Goal: Task Accomplishment & Management: Use online tool/utility

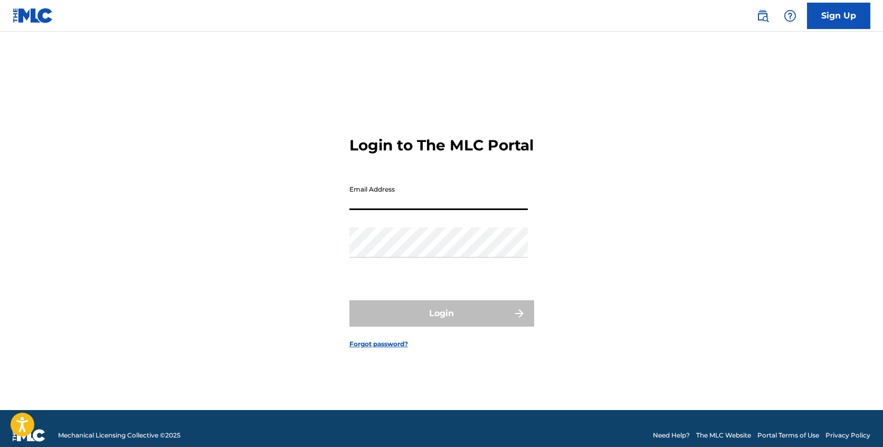
click at [474, 203] on input "Email Address" at bounding box center [438, 195] width 178 height 30
type input "[PERSON_NAME][EMAIL_ADDRESS][DOMAIN_NAME]"
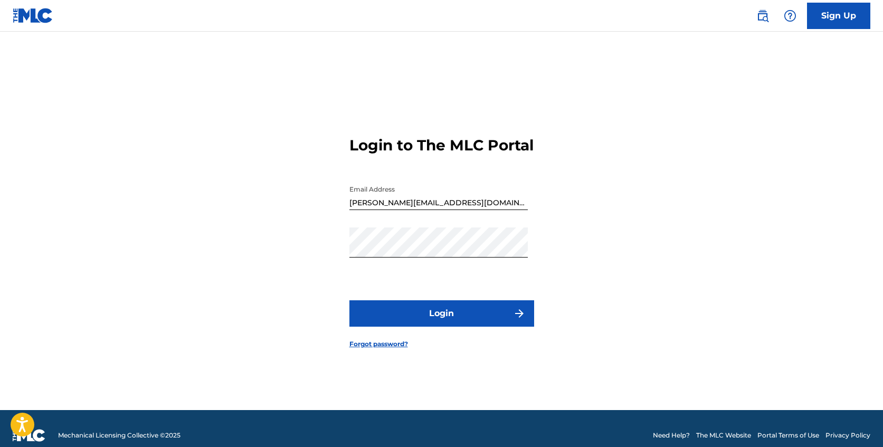
click at [457, 319] on button "Login" at bounding box center [441, 313] width 185 height 26
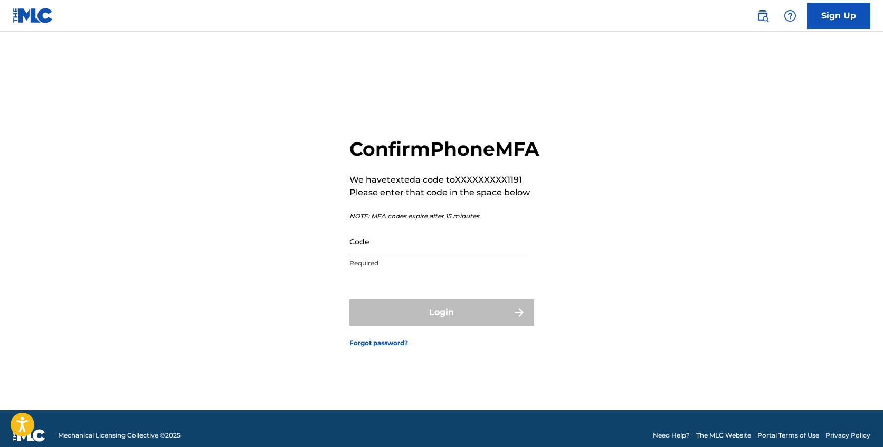
click at [435, 256] on input "Code" at bounding box center [438, 241] width 178 height 30
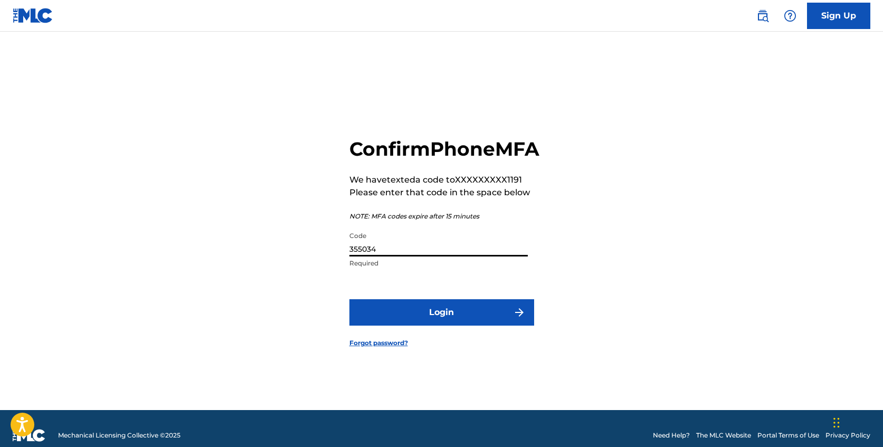
type input "355034"
click at [349, 299] on button "Login" at bounding box center [441, 312] width 185 height 26
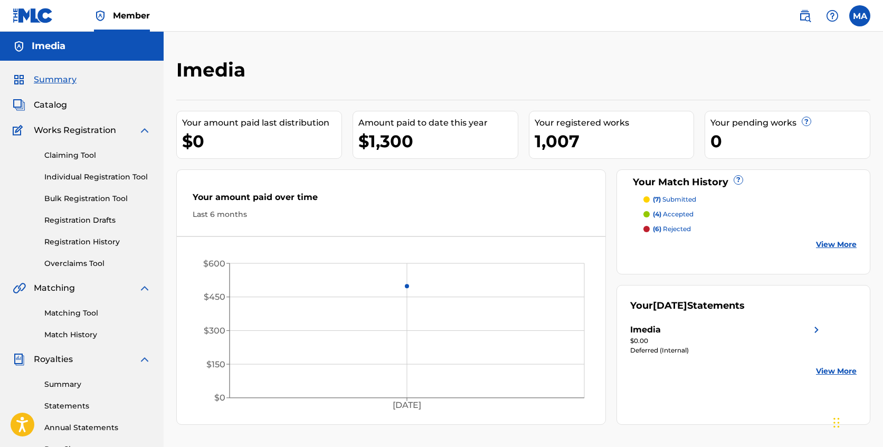
click at [113, 202] on link "Bulk Registration Tool" at bounding box center [97, 198] width 107 height 11
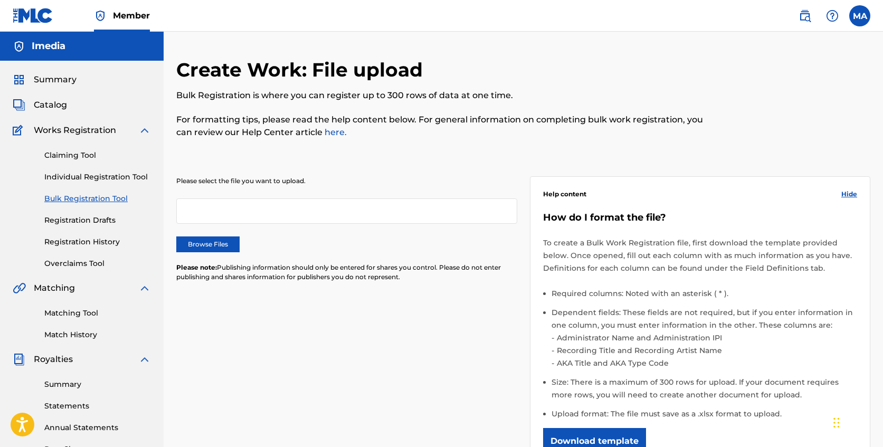
click at [208, 244] on label "Browse Files" at bounding box center [207, 244] width 63 height 16
click at [0, 0] on input "Browse Files" at bounding box center [0, 0] width 0 height 0
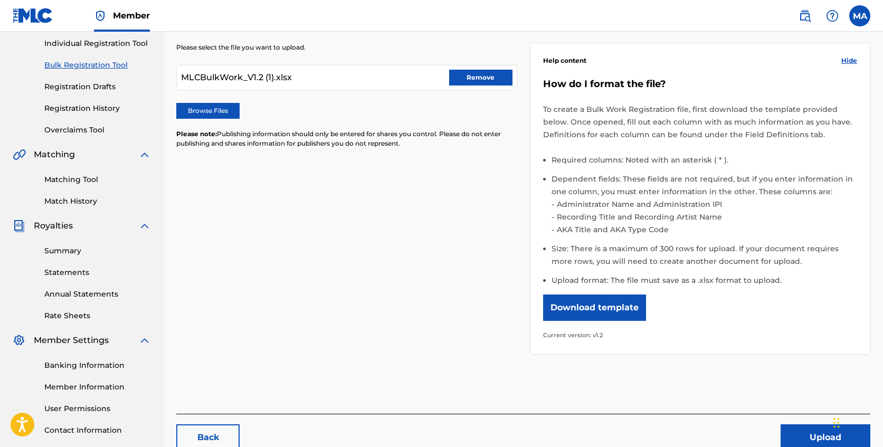
scroll to position [207, 0]
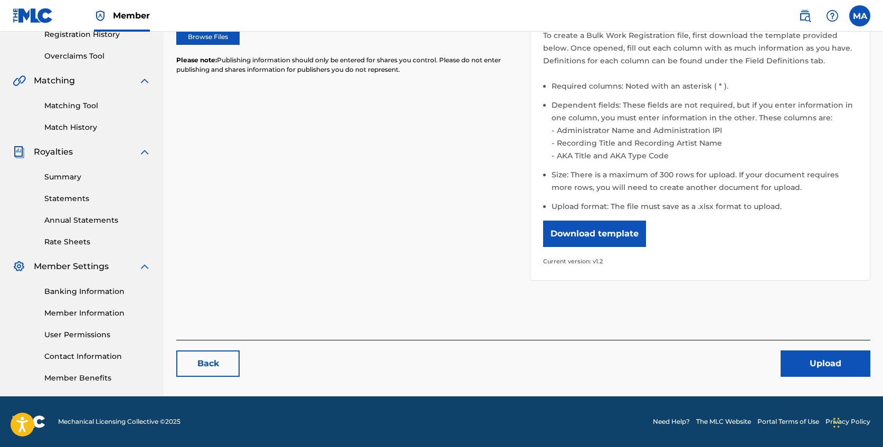
click at [845, 365] on button "Upload" at bounding box center [825, 363] width 90 height 26
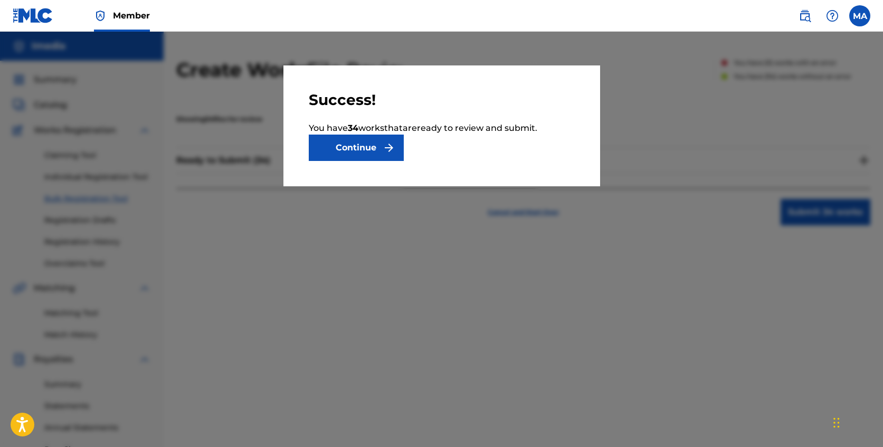
drag, startPoint x: 366, startPoint y: 149, endPoint x: 403, endPoint y: 194, distance: 57.7
click at [366, 149] on button "Continue" at bounding box center [356, 148] width 95 height 26
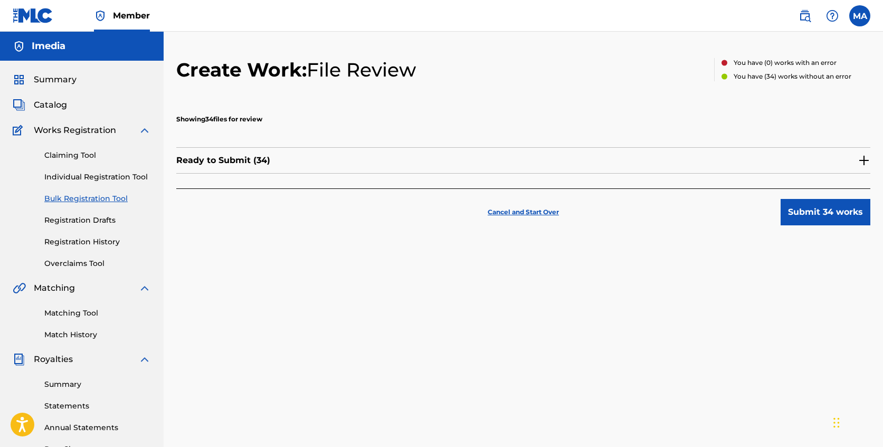
click at [827, 214] on button "Submit 34 works" at bounding box center [825, 212] width 90 height 26
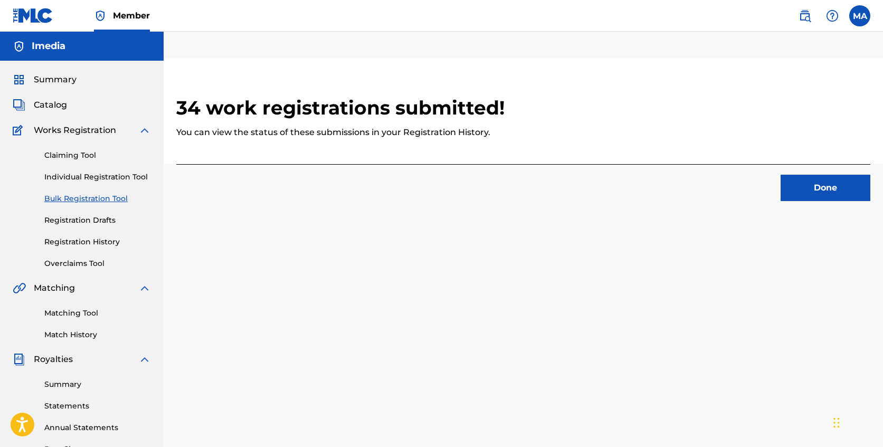
click at [799, 188] on button "Done" at bounding box center [825, 188] width 90 height 26
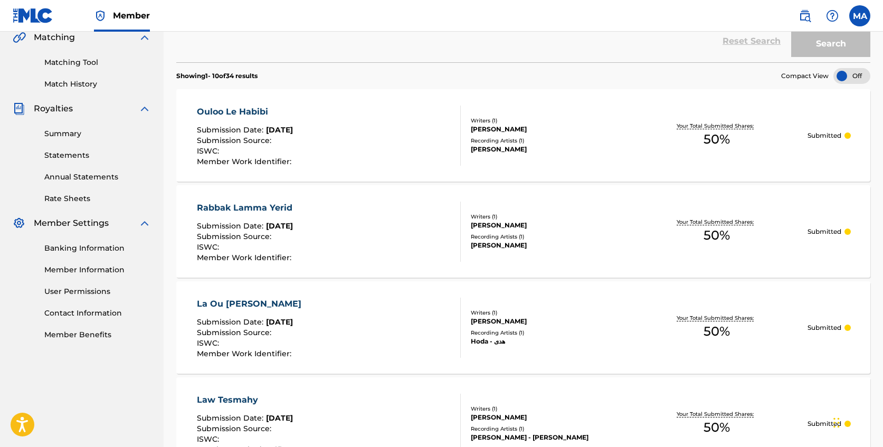
scroll to position [280, 0]
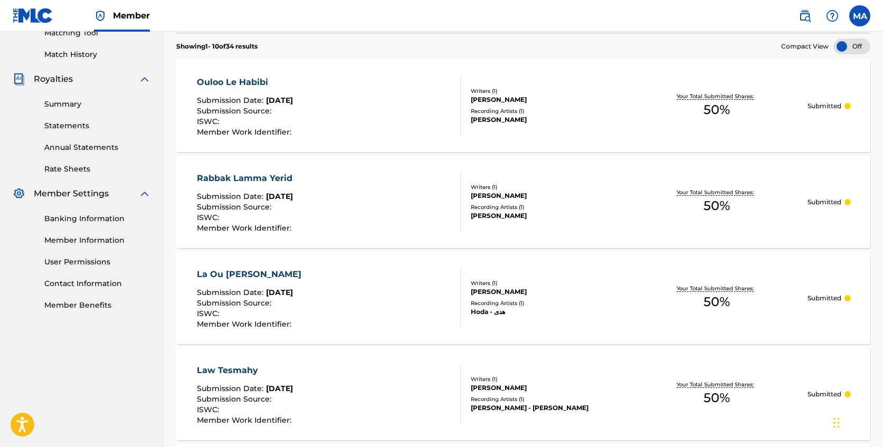
click at [294, 107] on div "Submission Source :" at bounding box center [245, 112] width 97 height 11
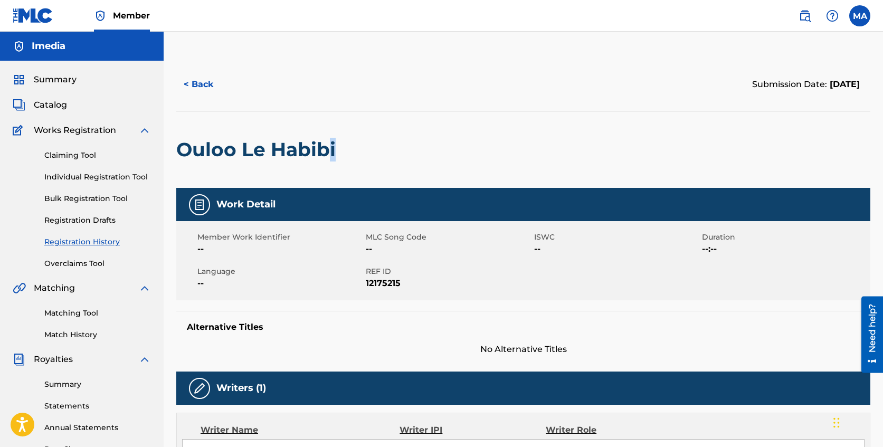
click at [331, 150] on h2 "Ouloo Le Habibi" at bounding box center [258, 150] width 165 height 24
click at [192, 82] on button "< Back" at bounding box center [207, 84] width 63 height 26
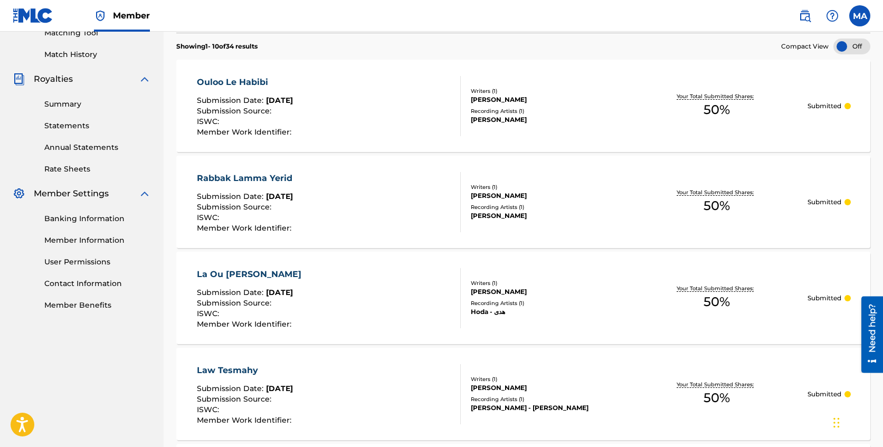
click at [298, 206] on div "Submission Source :" at bounding box center [247, 208] width 101 height 11
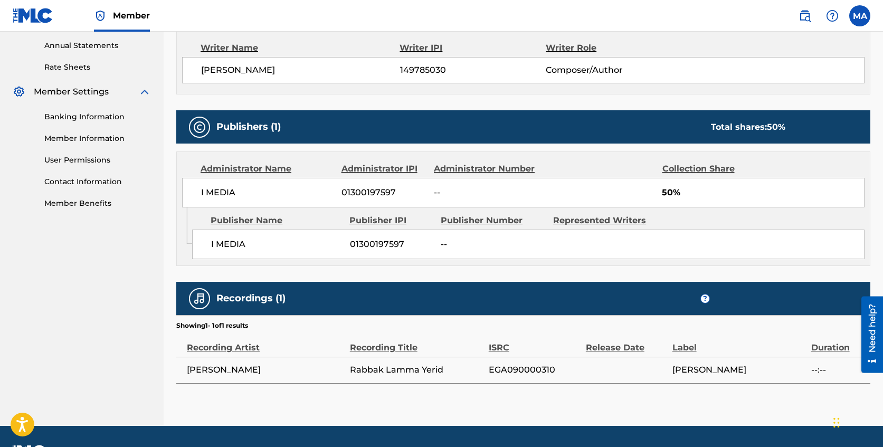
scroll to position [383, 0]
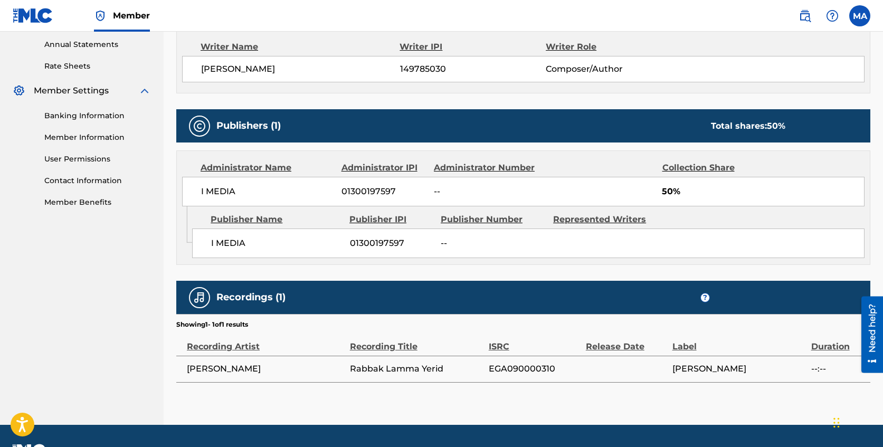
click at [406, 371] on span "Rabbak Lamma Yerid" at bounding box center [416, 368] width 133 height 13
copy div "Rabbak Lamma Yerid"
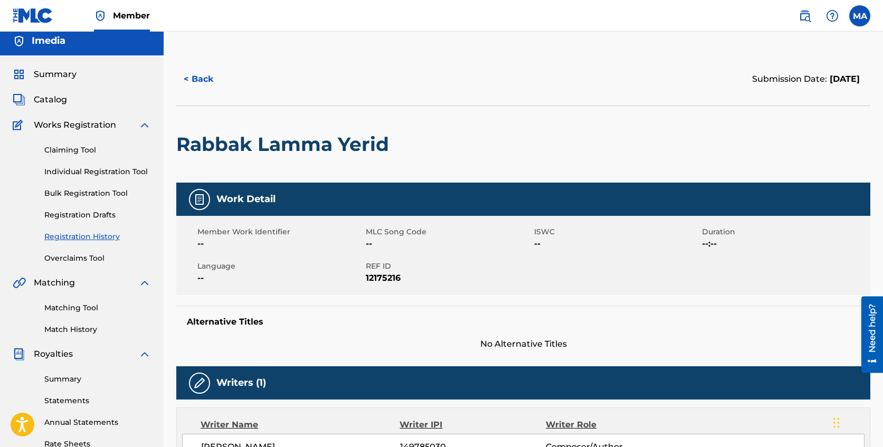
scroll to position [0, 0]
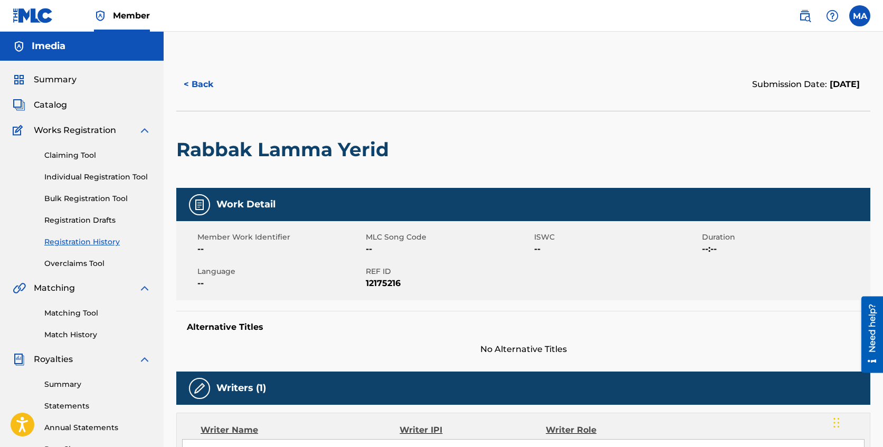
click at [93, 159] on link "Claiming Tool" at bounding box center [97, 155] width 107 height 11
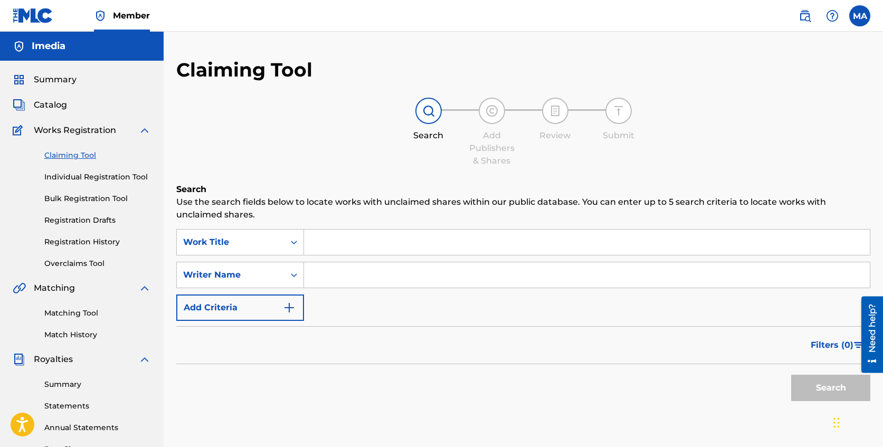
paste input "Rabbak Lamma Yerid"
type input "Rabbak Lamma Yerid"
click at [809, 385] on button "Search" at bounding box center [830, 388] width 79 height 26
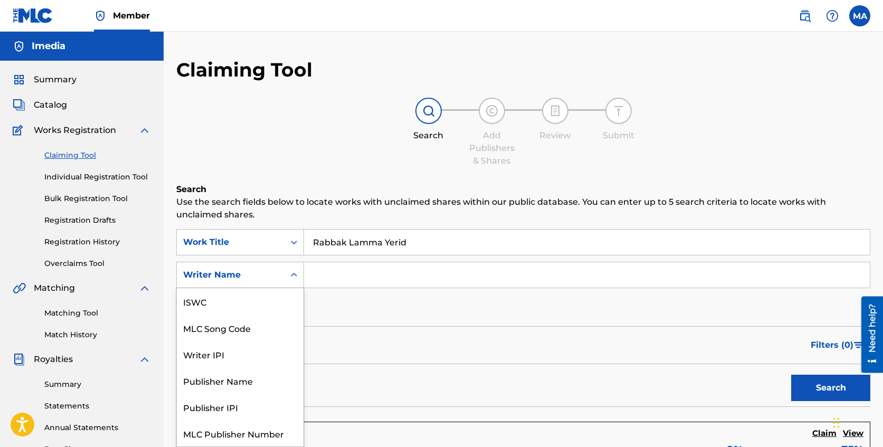
click at [281, 274] on div "Writer Name" at bounding box center [231, 275] width 108 height 20
click at [365, 309] on div "SearchWithCriteria0fa896aa-244b-42e2-8c91-2d82ab1d48fa Work Title Rabbak Lamma …" at bounding box center [523, 275] width 694 height 92
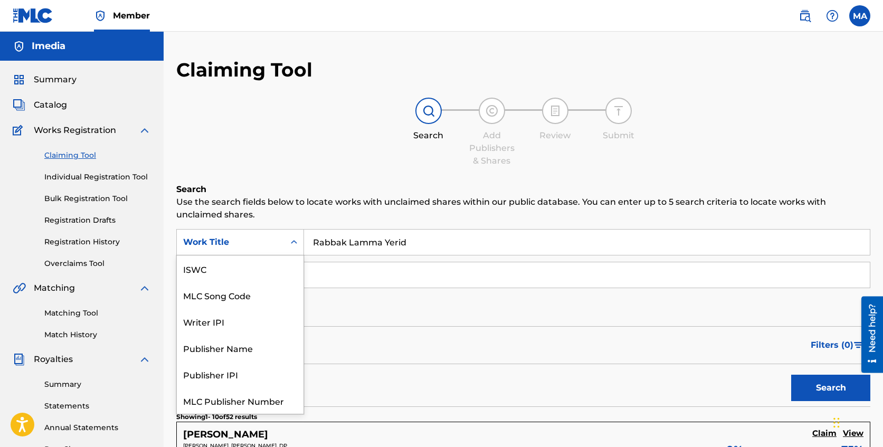
click at [281, 237] on div "Work Title" at bounding box center [231, 242] width 108 height 20
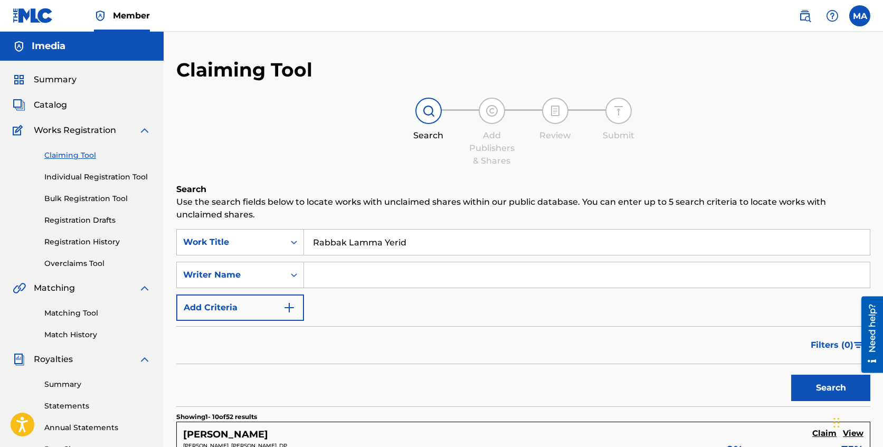
click at [281, 238] on div "Work Title" at bounding box center [231, 242] width 108 height 20
click at [270, 303] on button "Add Criteria" at bounding box center [240, 307] width 128 height 26
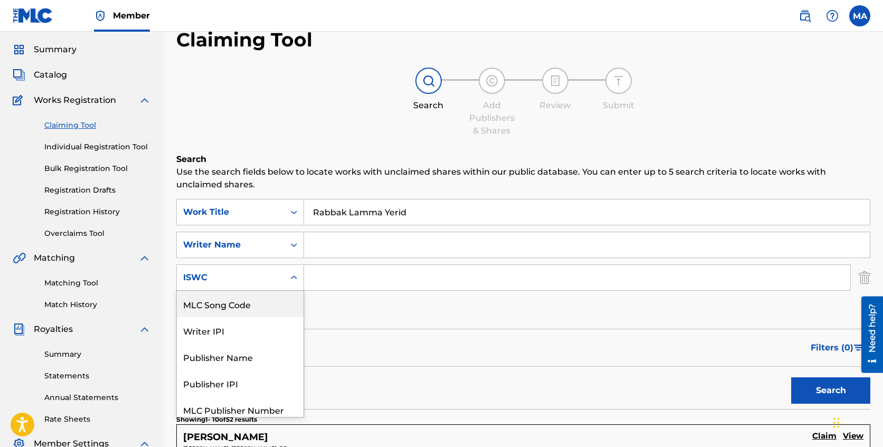
click at [278, 291] on div "MLC Song Code, 1 of 6. 6 results available. Use Up and Down to choose options, …" at bounding box center [240, 277] width 128 height 26
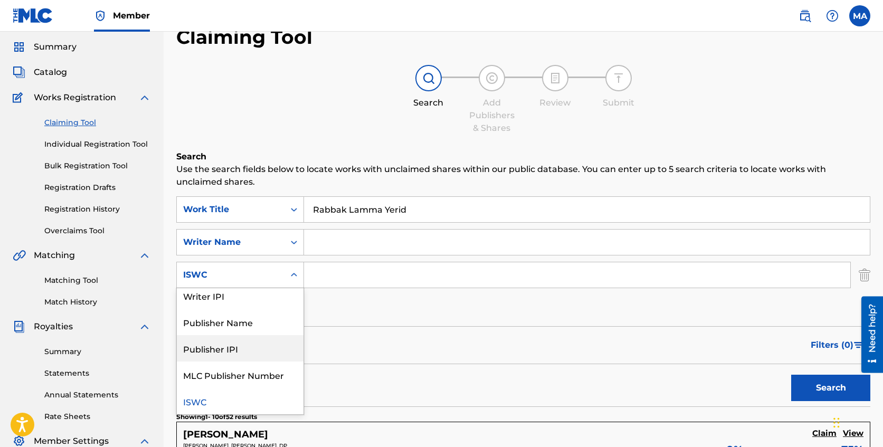
scroll to position [0, 0]
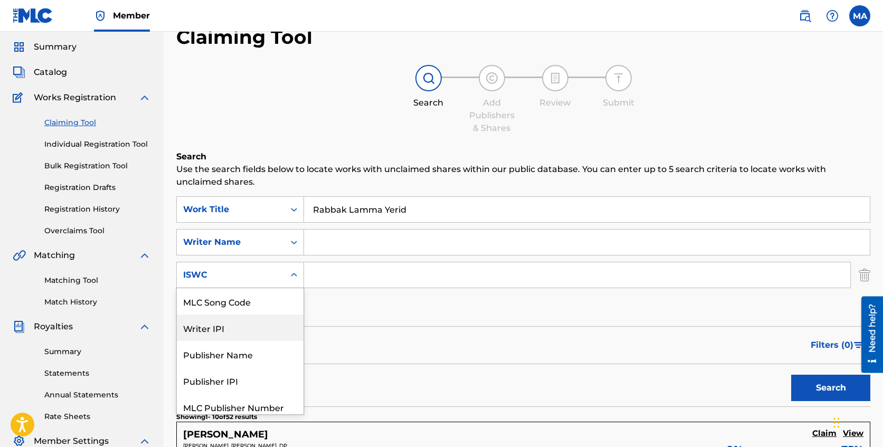
click at [405, 324] on form "SearchWithCriteria0fa896aa-244b-42e2-8c91-2d82ab1d48fa Work Title Rabbak Lamma …" at bounding box center [523, 301] width 694 height 210
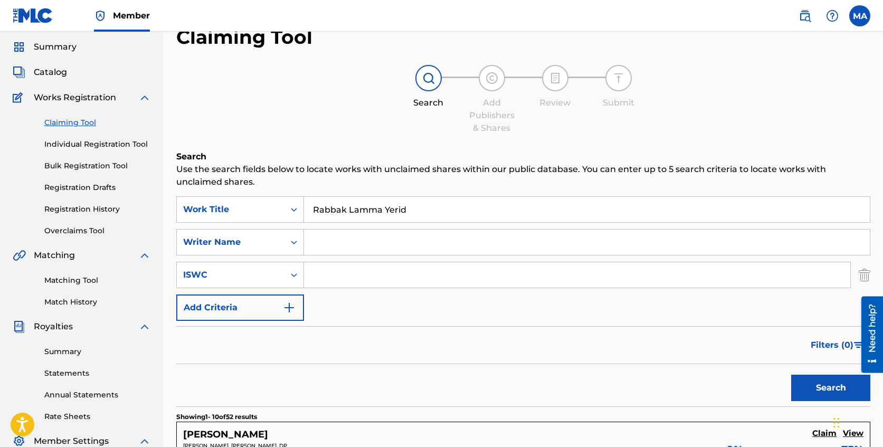
click at [434, 213] on input "Rabbak Lamma Yerid" at bounding box center [587, 209] width 566 height 25
click at [424, 211] on input "Rabbak Lamma Yerid" at bounding box center [587, 209] width 566 height 25
drag, startPoint x: 420, startPoint y: 207, endPoint x: 215, endPoint y: 203, distance: 205.3
click at [215, 203] on div "SearchWithCriteria0fa896aa-244b-42e2-8c91-2d82ab1d48fa Work Title Rabbak Lamma …" at bounding box center [523, 209] width 694 height 26
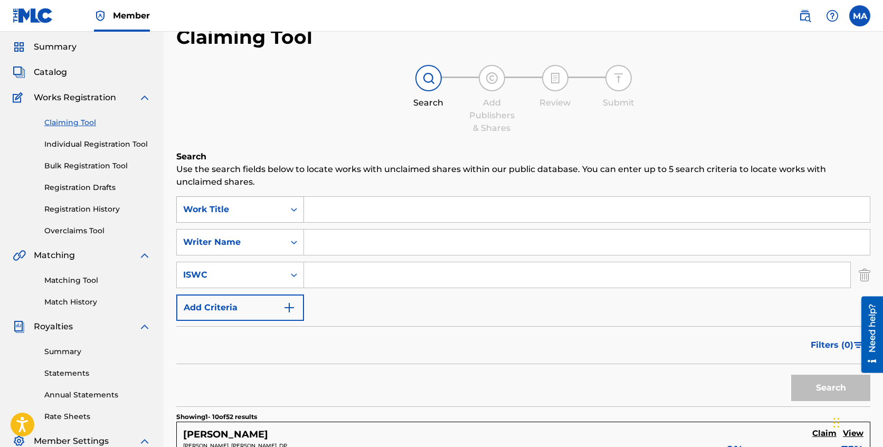
click at [283, 204] on div "Work Title" at bounding box center [231, 209] width 108 height 20
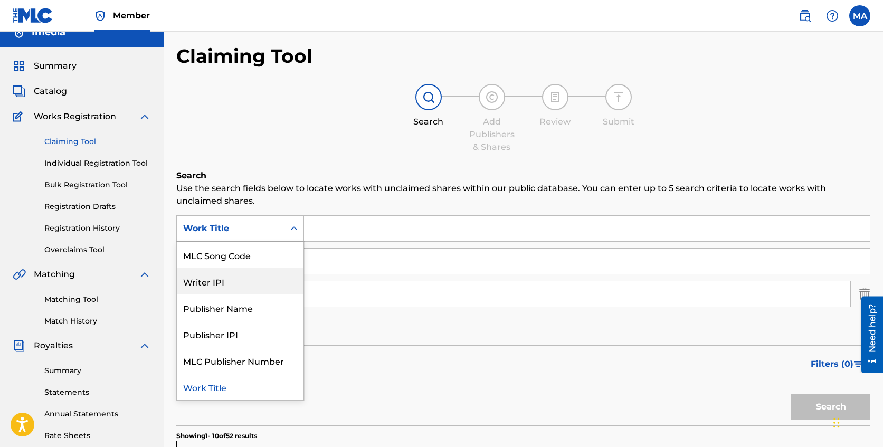
scroll to position [12, 0]
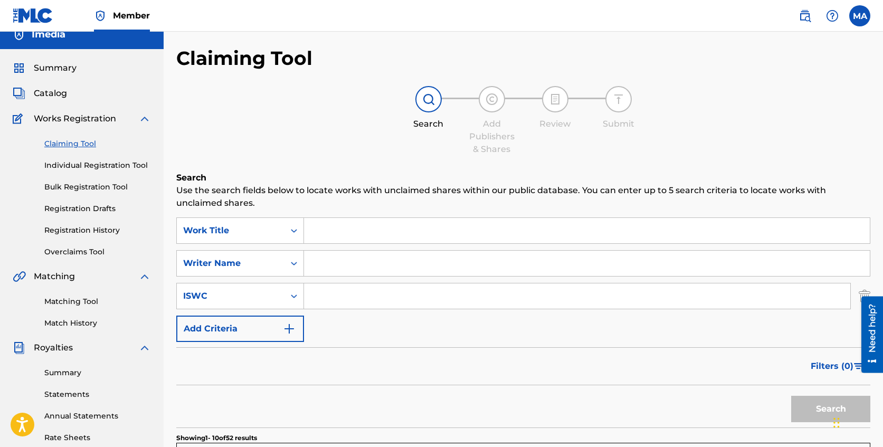
drag, startPoint x: 389, startPoint y: 353, endPoint x: 340, endPoint y: 338, distance: 50.9
click at [389, 353] on div "Filters ( 0 )" at bounding box center [523, 366] width 694 height 38
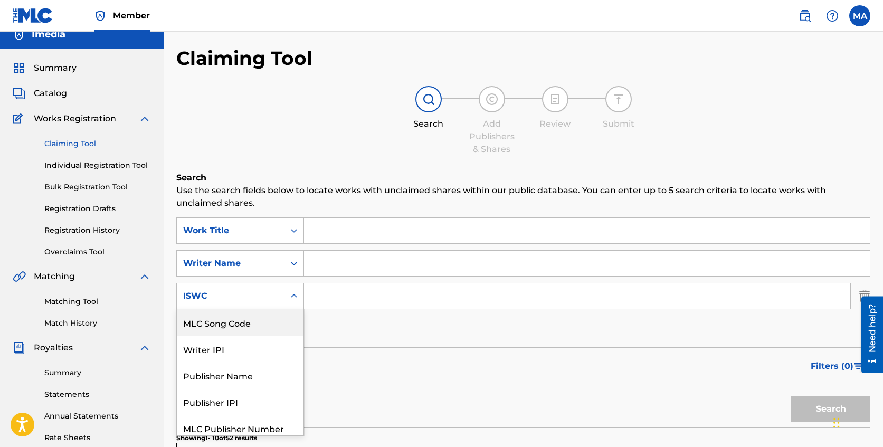
scroll to position [33, 0]
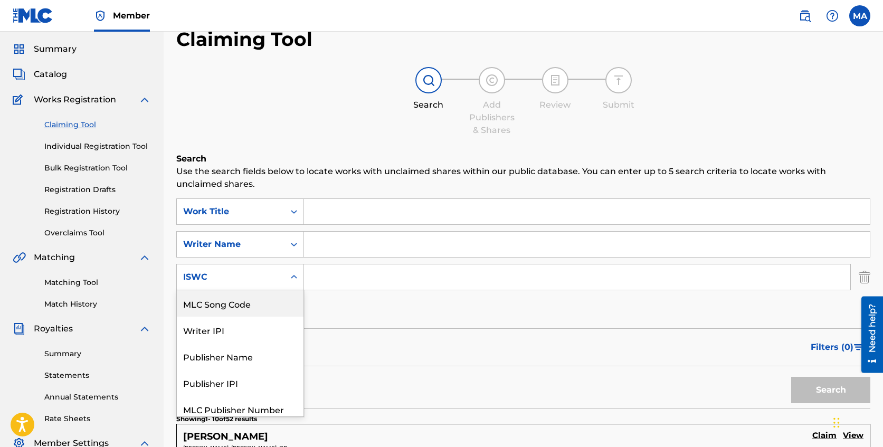
click at [257, 290] on div "MLC Song Code, 1 of 6. 6 results available. Use Up and Down to choose options, …" at bounding box center [240, 277] width 128 height 26
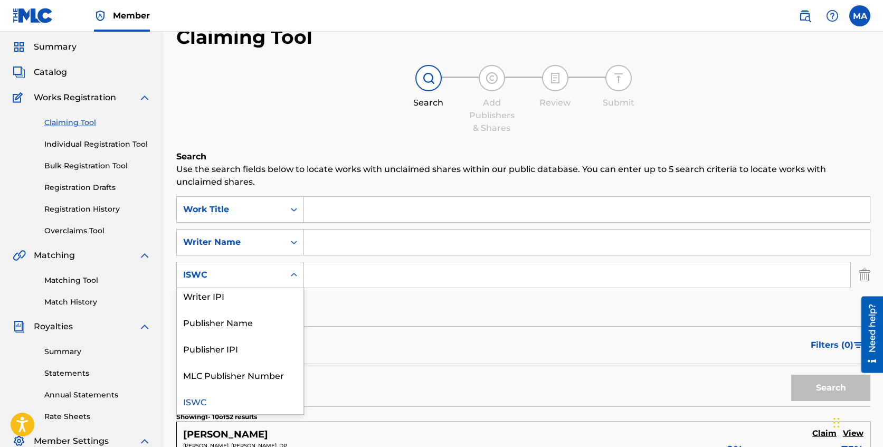
scroll to position [0, 0]
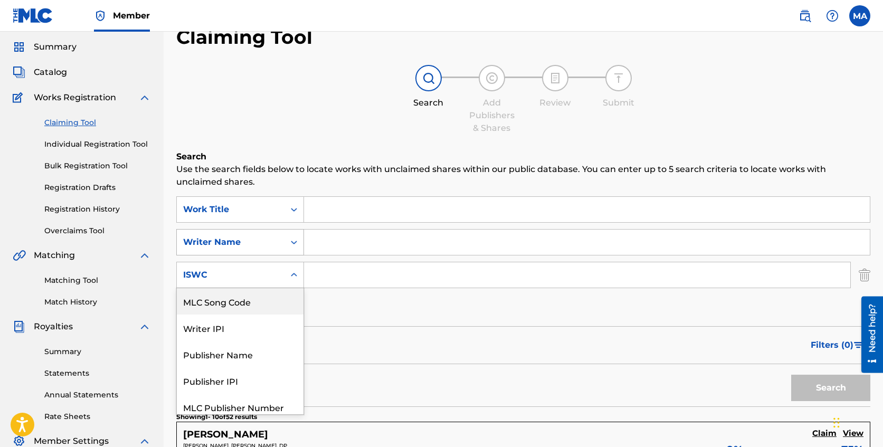
click at [263, 244] on div "Writer Name" at bounding box center [230, 242] width 95 height 13
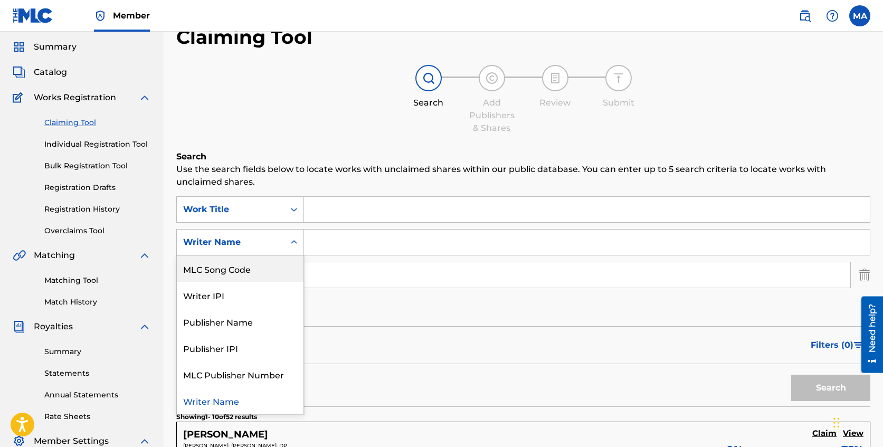
scroll to position [9, 0]
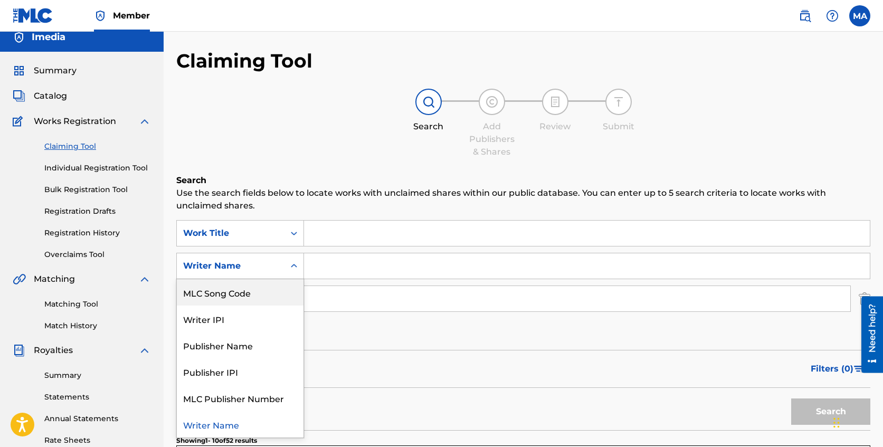
click at [87, 305] on link "Matching Tool" at bounding box center [97, 304] width 107 height 11
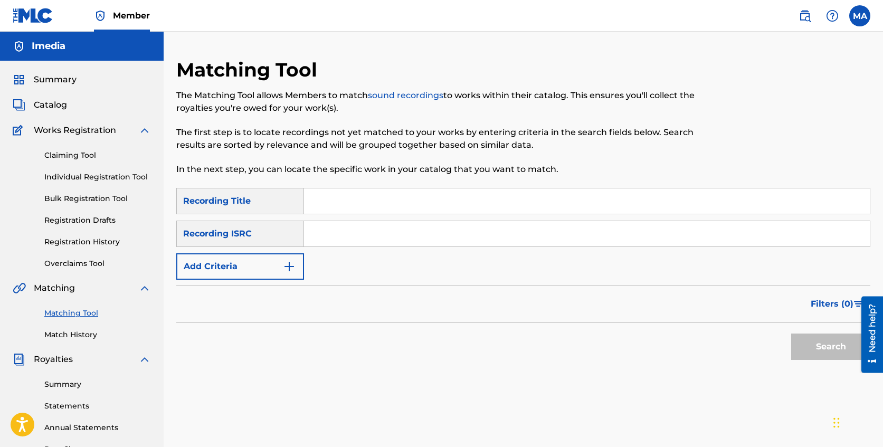
paste input "FR96X2303792"
type input "FR96X2303792"
click at [840, 348] on button "Search" at bounding box center [830, 346] width 79 height 26
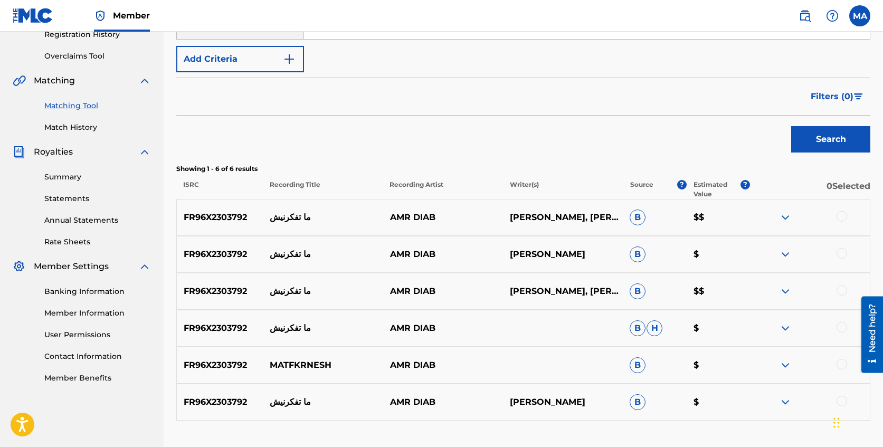
scroll to position [214, 0]
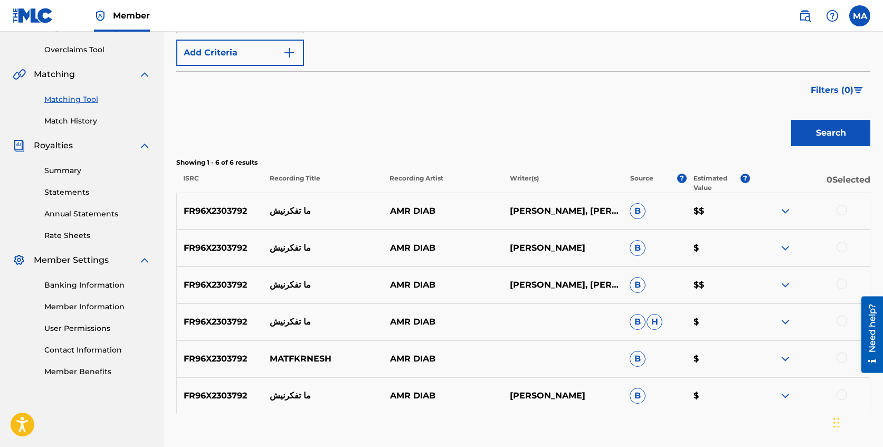
click at [791, 213] on img at bounding box center [785, 211] width 13 height 13
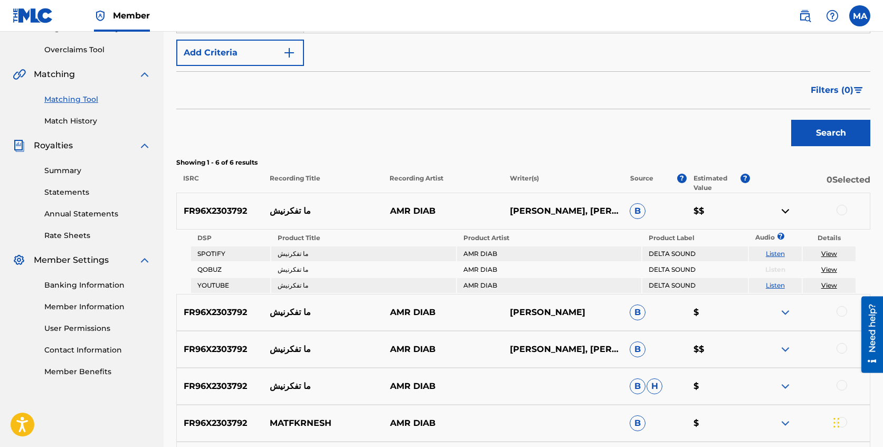
click at [785, 311] on img at bounding box center [785, 312] width 13 height 13
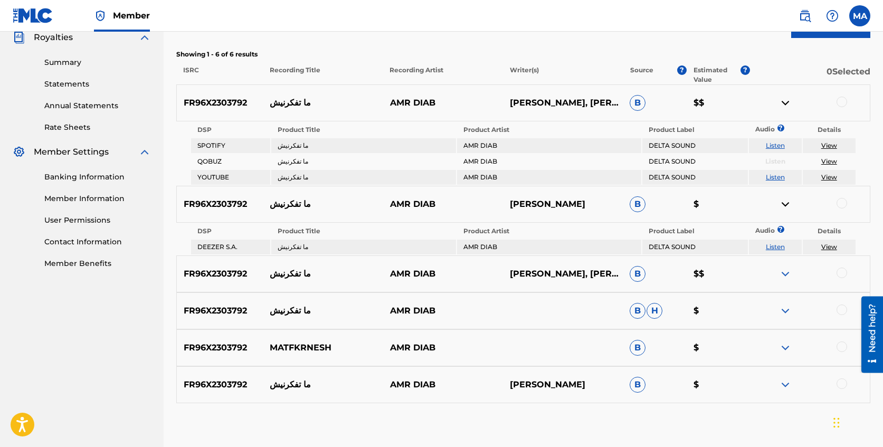
scroll to position [322, 0]
click at [783, 274] on img at bounding box center [785, 273] width 13 height 13
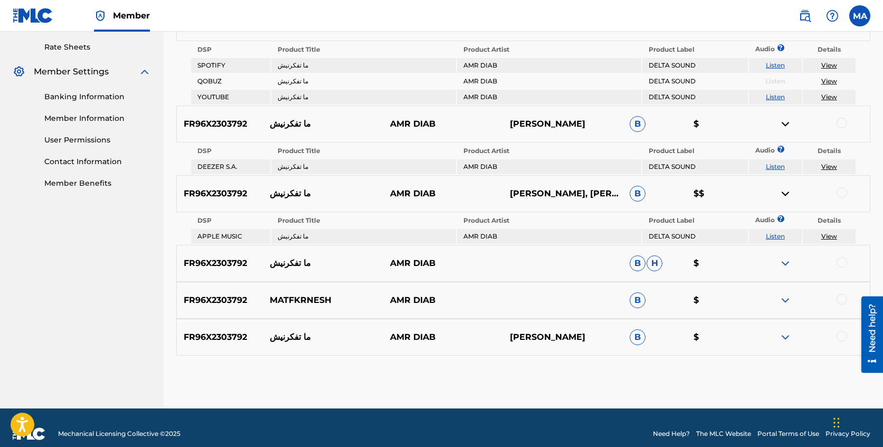
scroll to position [407, 0]
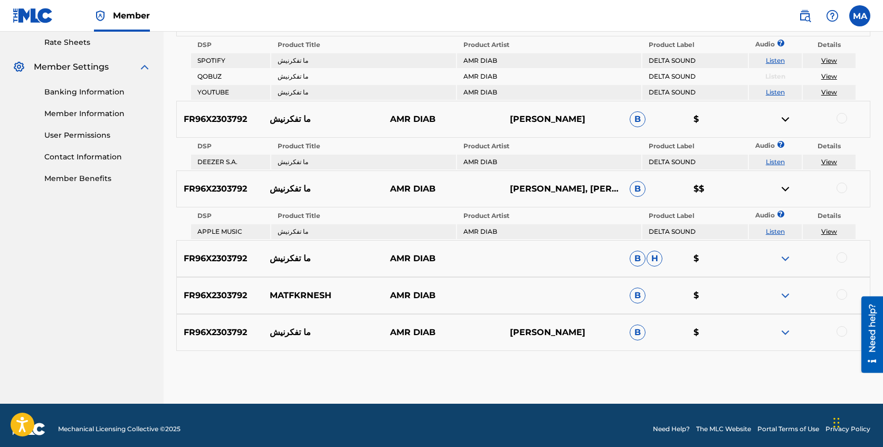
click at [787, 264] on img at bounding box center [785, 258] width 13 height 13
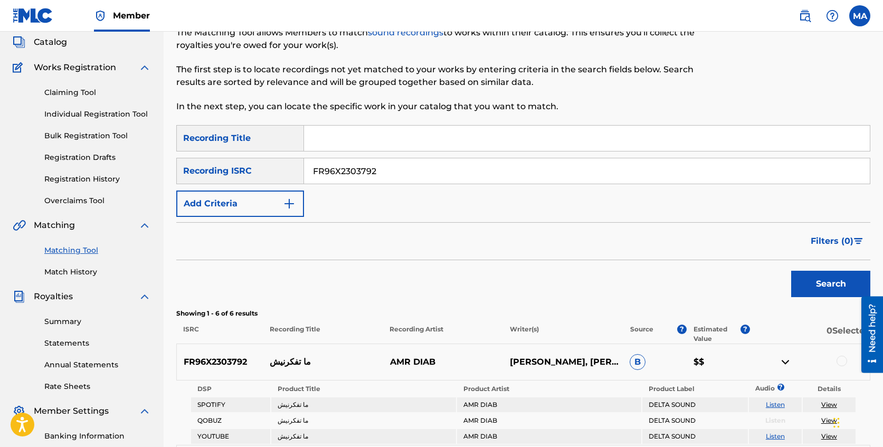
scroll to position [62, 0]
